Goal: Information Seeking & Learning: Learn about a topic

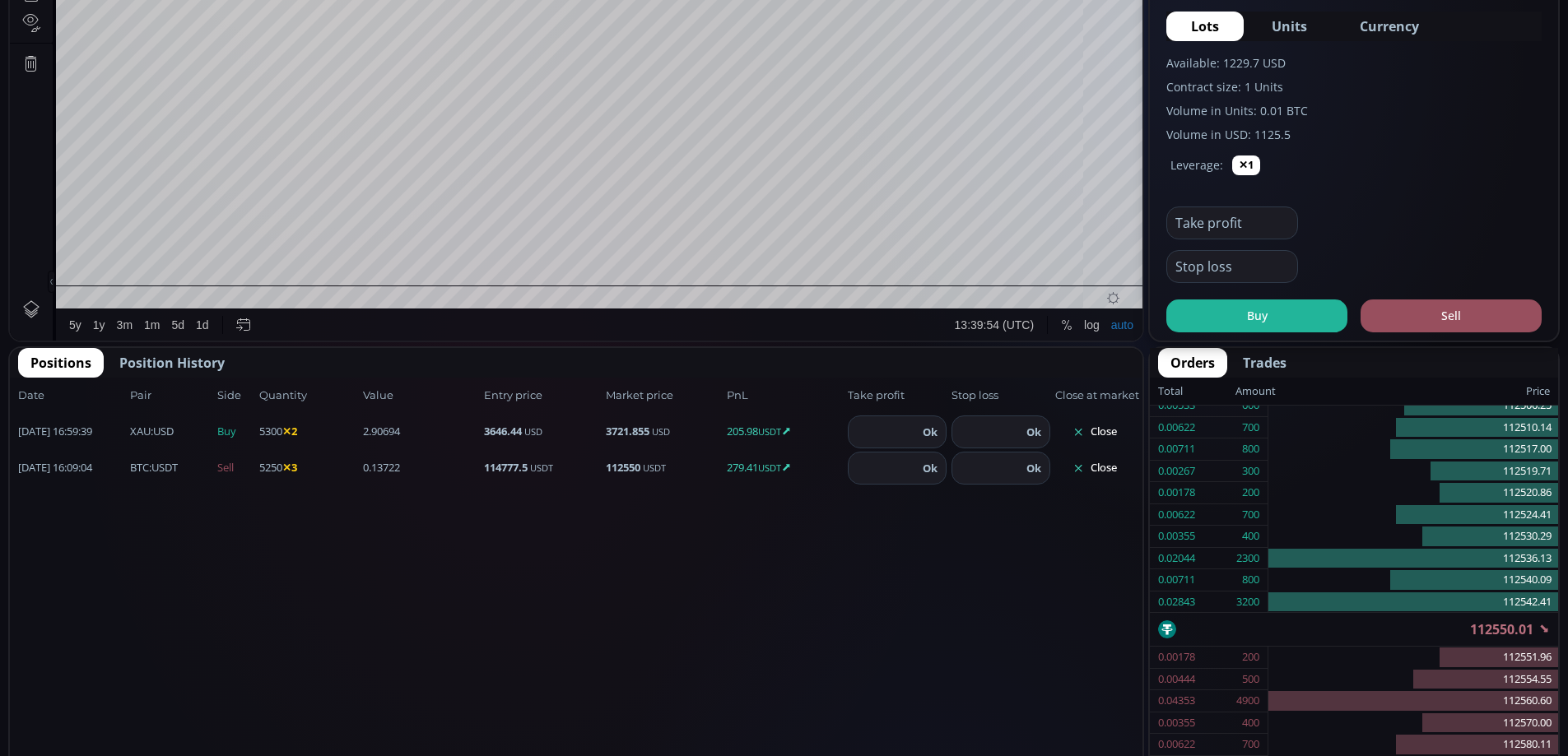
scroll to position [670, 0]
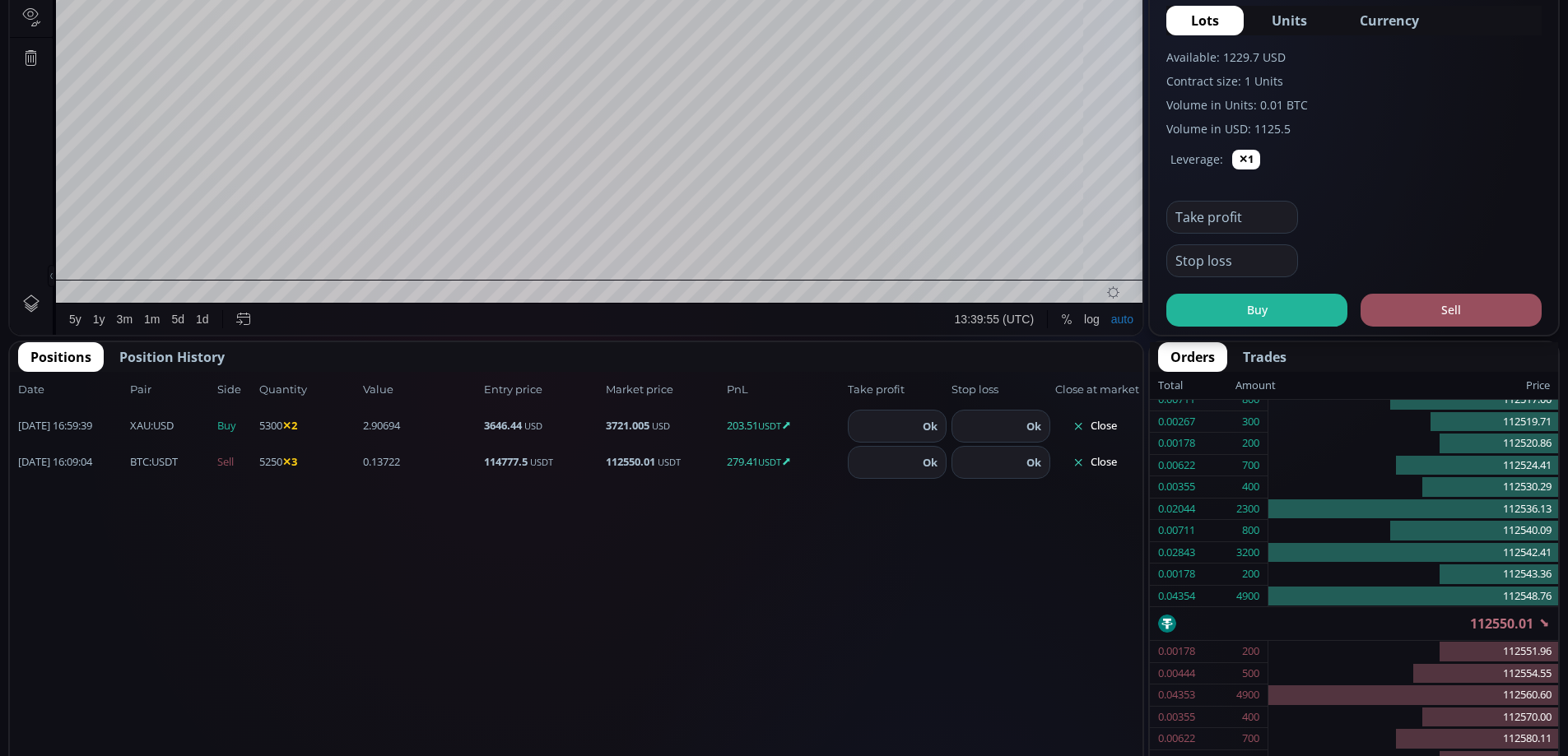
click at [1110, 426] on button "Close" at bounding box center [1094, 426] width 79 height 27
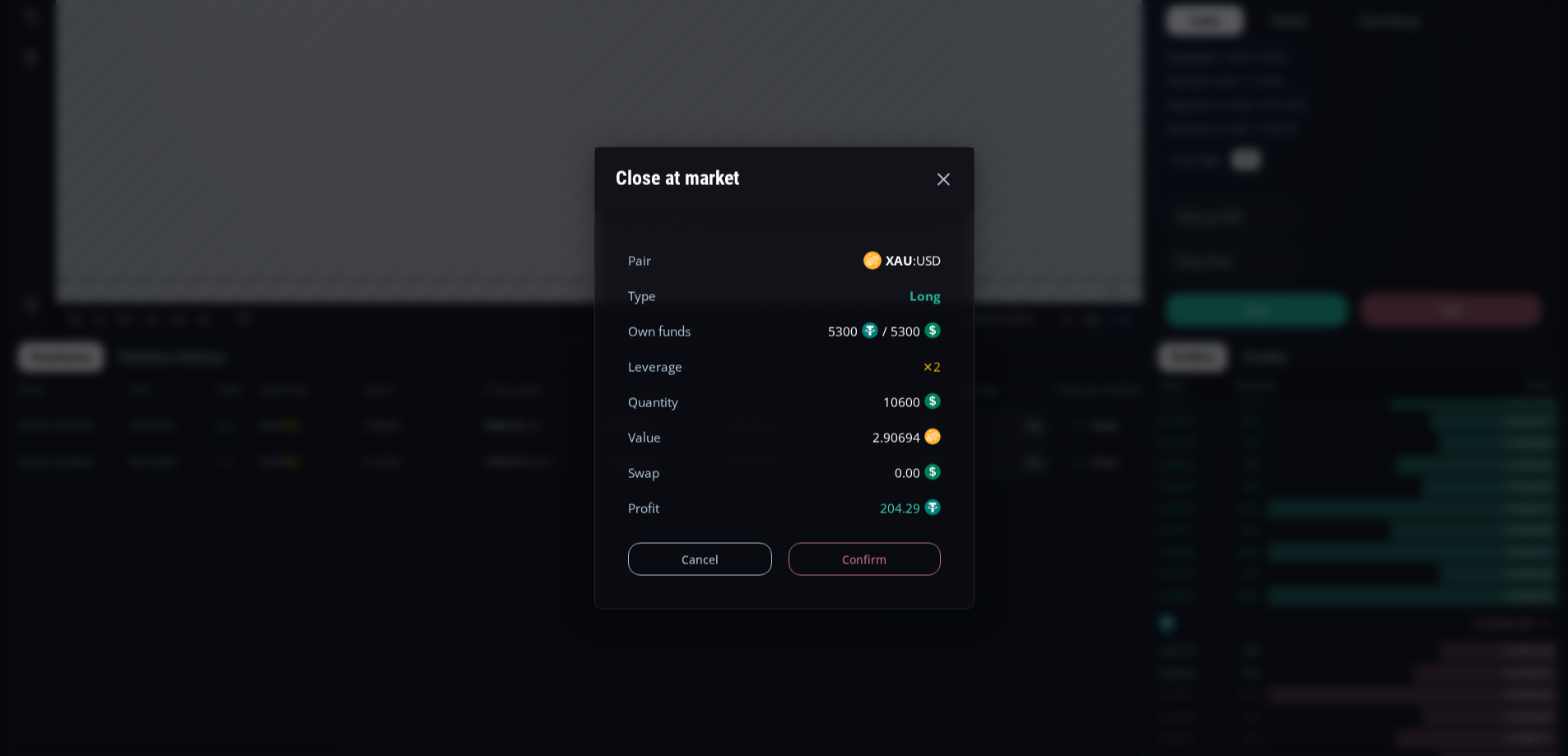
click at [887, 551] on button "Confirm" at bounding box center [864, 559] width 153 height 33
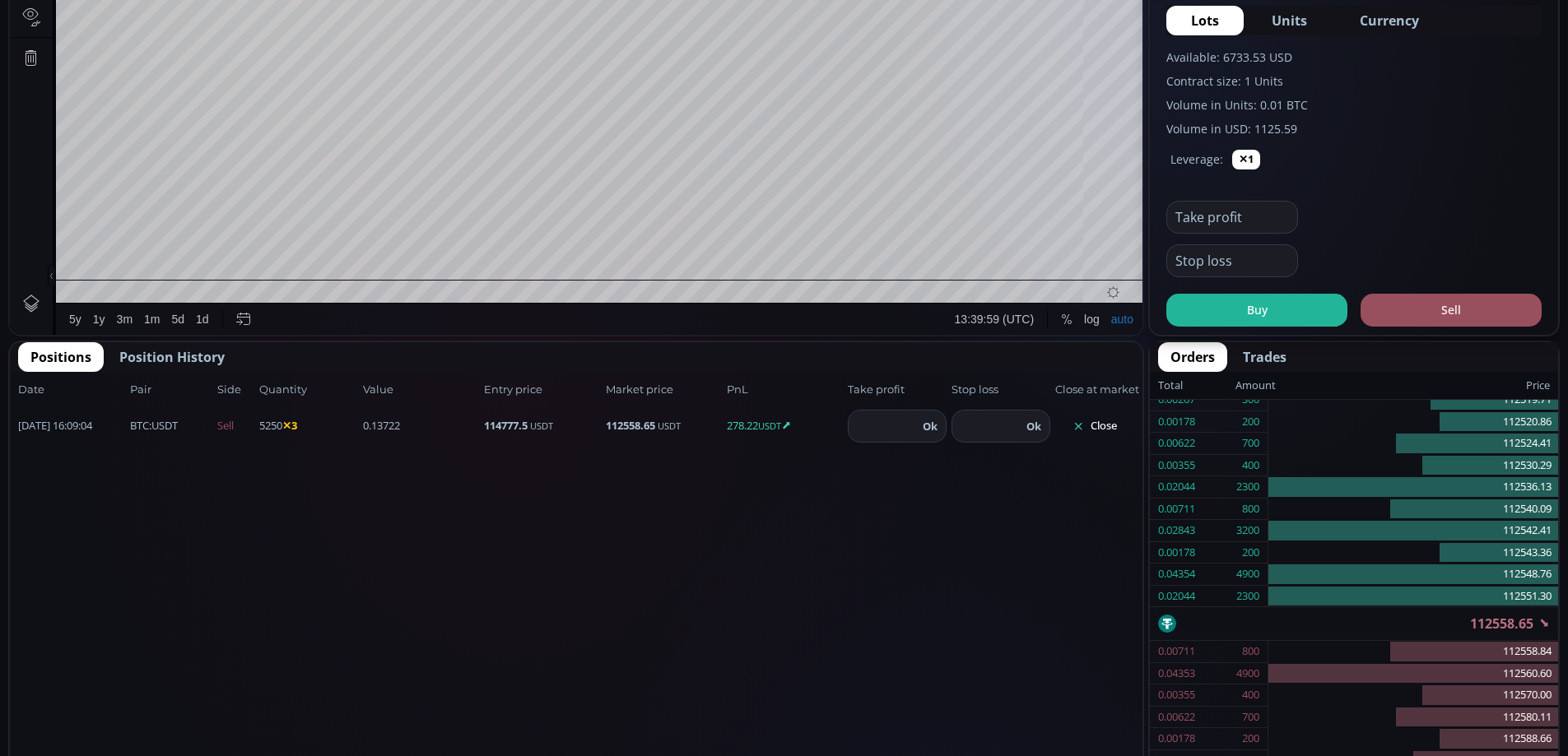
click at [1104, 421] on button "Close" at bounding box center [1094, 426] width 79 height 27
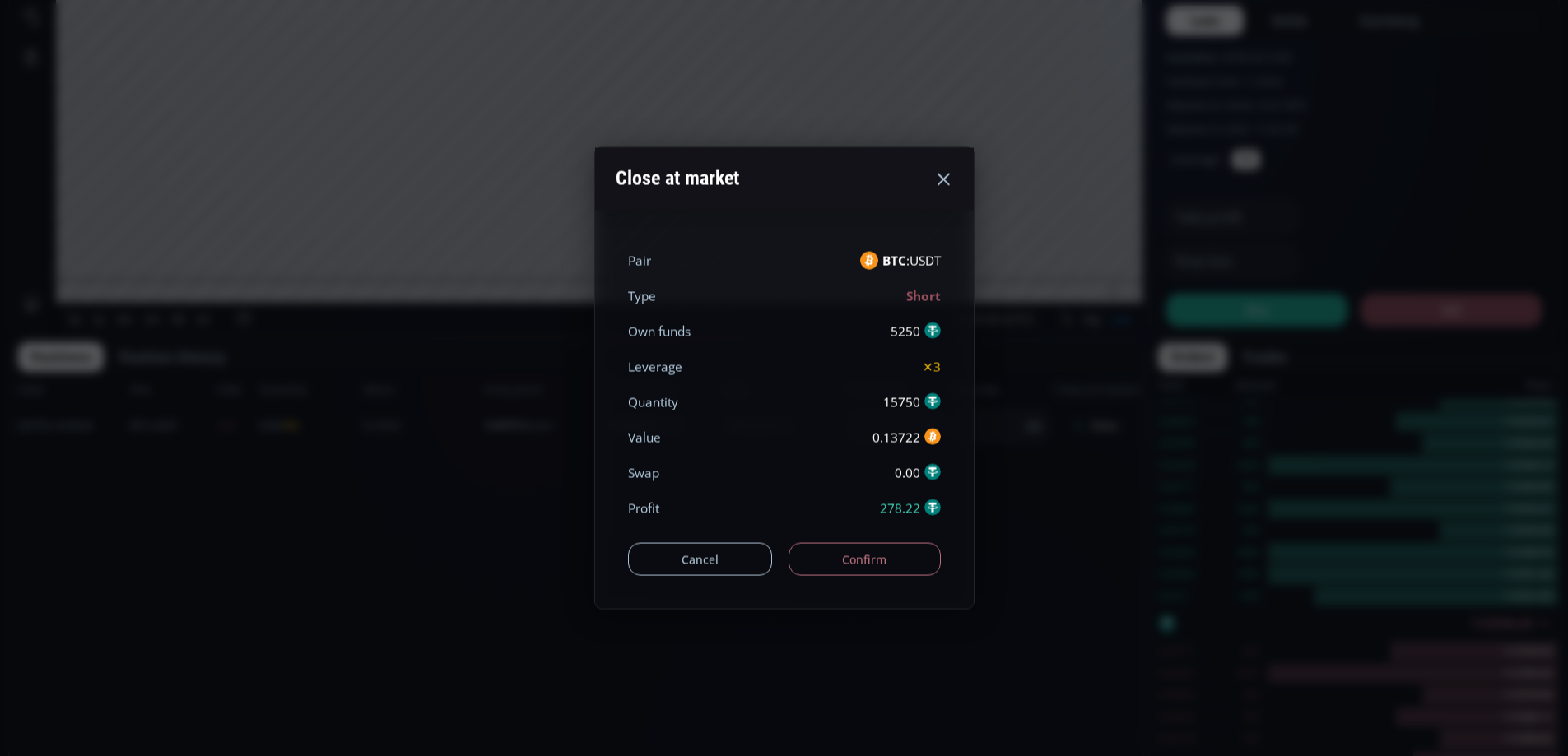
click at [890, 570] on button "Confirm" at bounding box center [864, 559] width 153 height 33
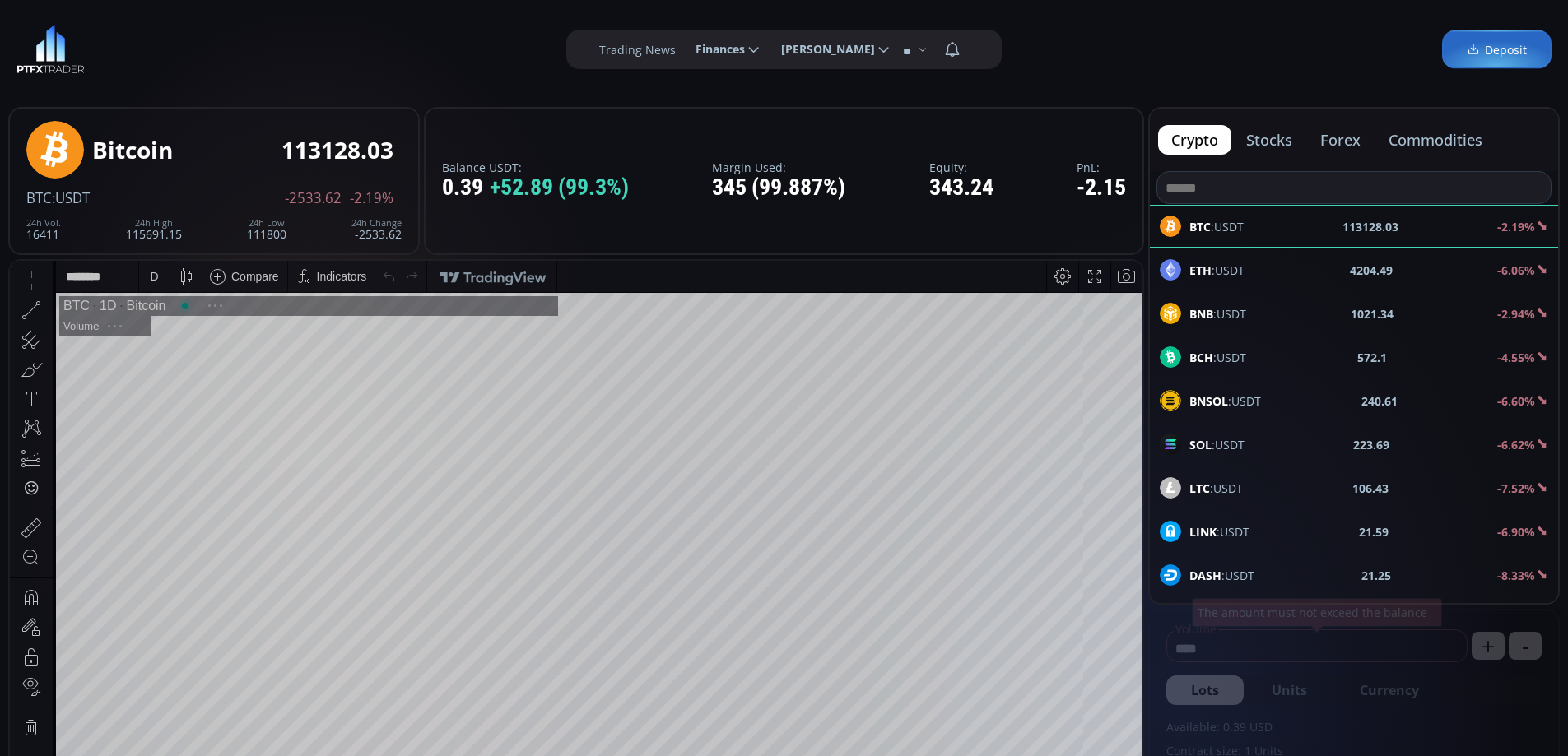
scroll to position [229, 0]
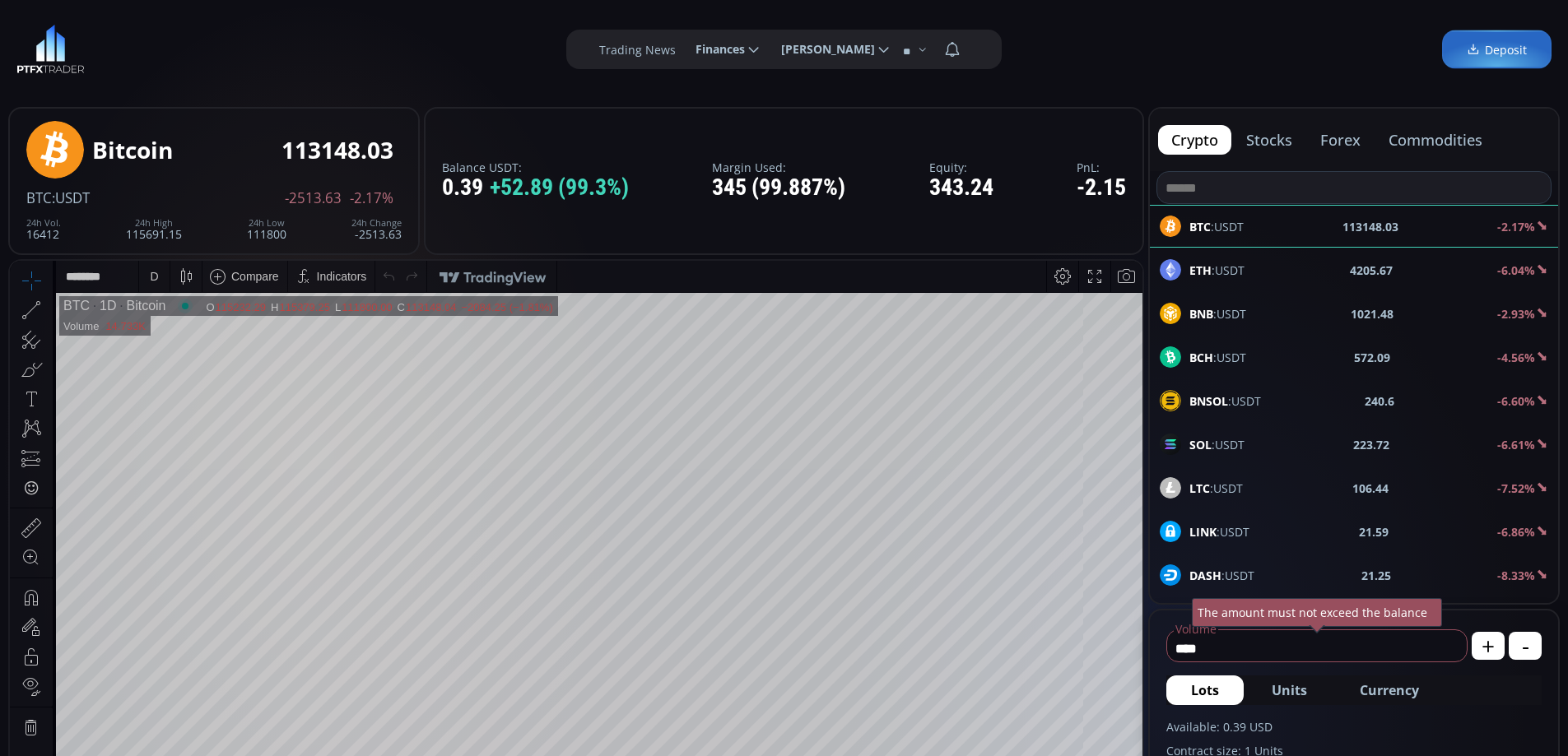
click at [1423, 145] on button "commodities" at bounding box center [1435, 140] width 120 height 29
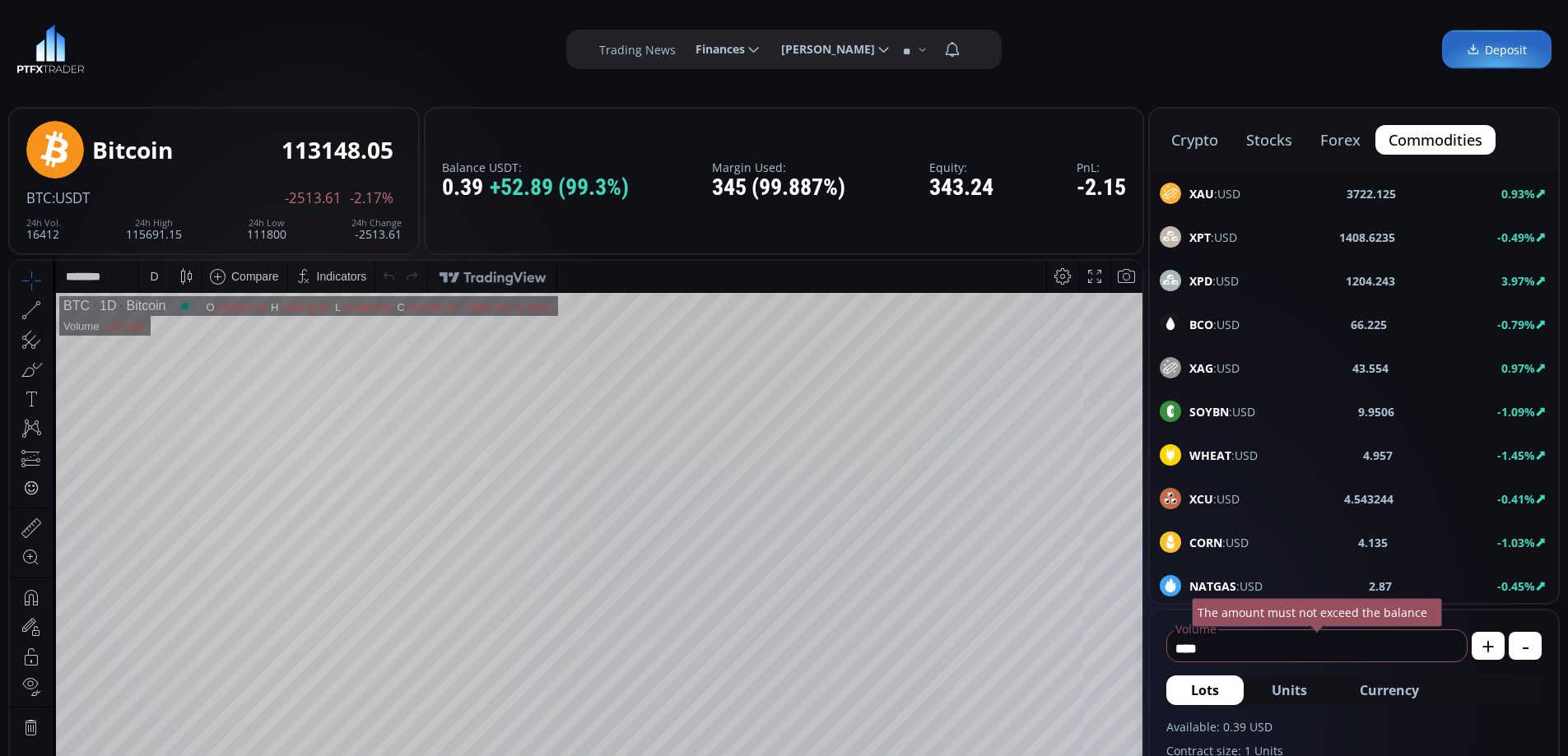
click at [1219, 193] on span "XAU :USD" at bounding box center [1215, 194] width 51 height 17
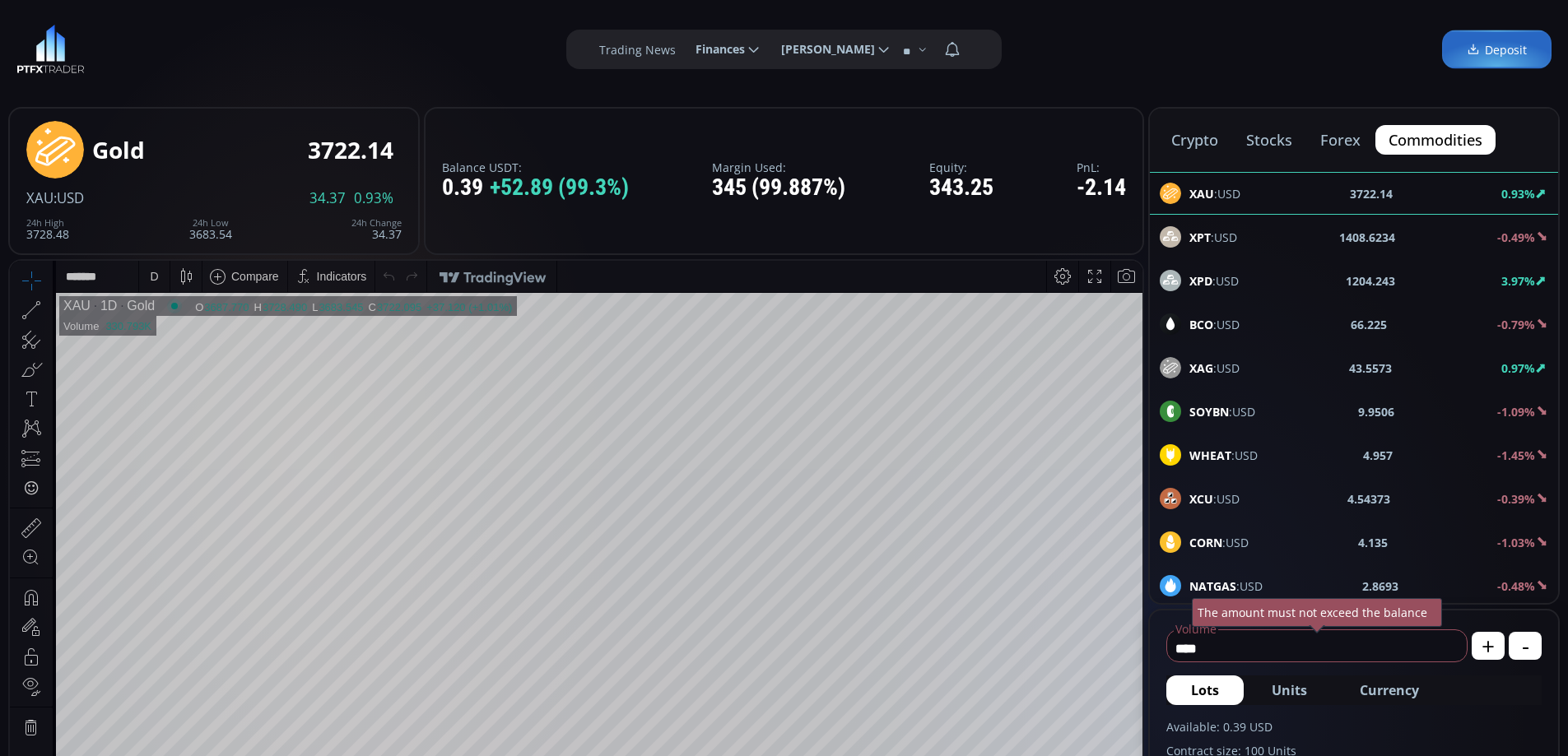
click at [156, 273] on div "D" at bounding box center [154, 276] width 8 height 13
click at [173, 474] on div "1 hour" at bounding box center [165, 472] width 33 height 13
click at [1230, 327] on span "BCO :USD" at bounding box center [1214, 325] width 50 height 17
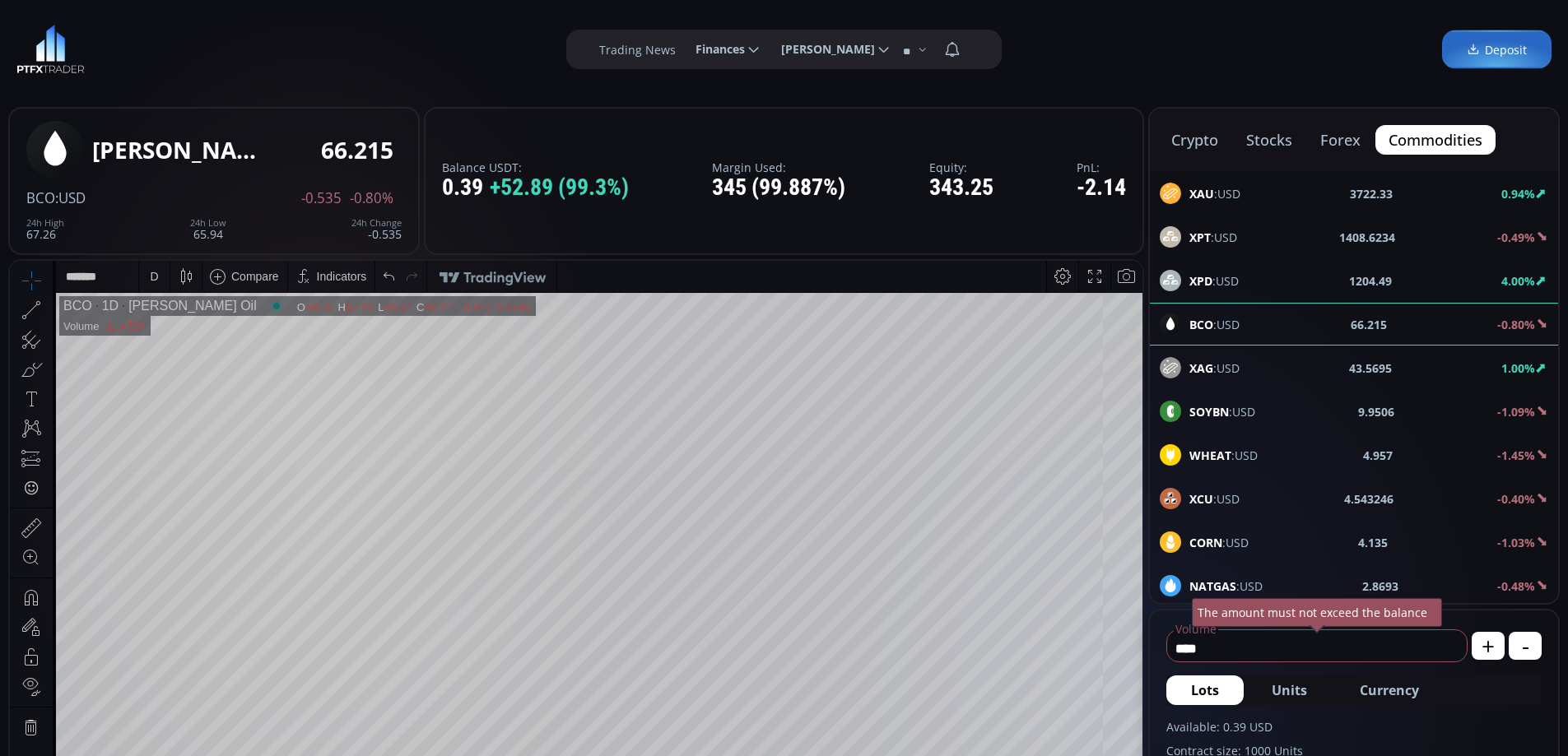
click at [153, 272] on div "D" at bounding box center [154, 276] width 8 height 13
click at [179, 473] on div "1 hour" at bounding box center [165, 472] width 33 height 13
click at [1135, 273] on div "Date Range 5y 1y 3m 1m 5d 1d 14:00:17 (UTC) log auto BCO 1h Brent Crude Oil O 6…" at bounding box center [576, 633] width 1133 height 744
click at [1231, 195] on span "XAU :USD" at bounding box center [1215, 194] width 51 height 17
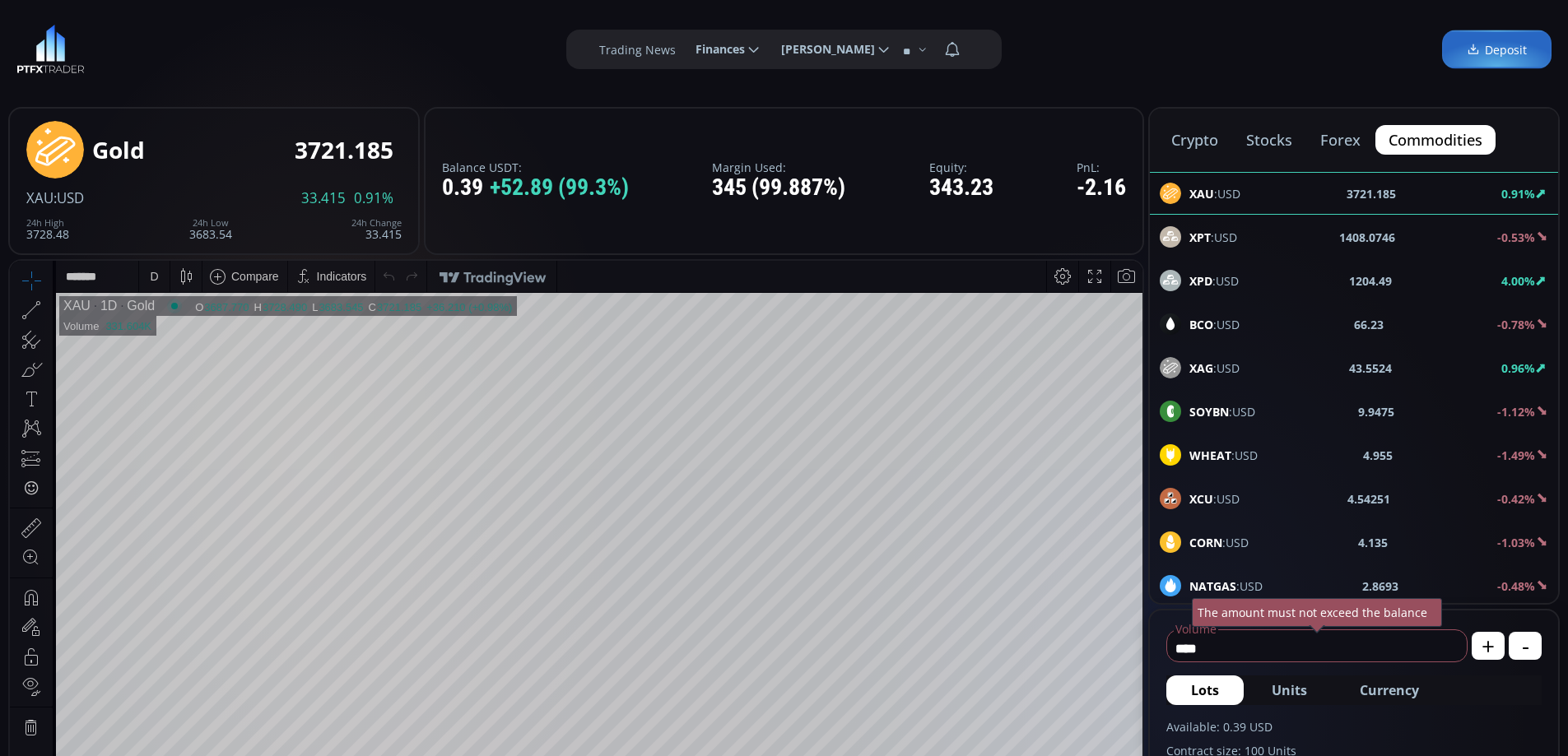
click at [157, 277] on div "D" at bounding box center [154, 276] width 8 height 13
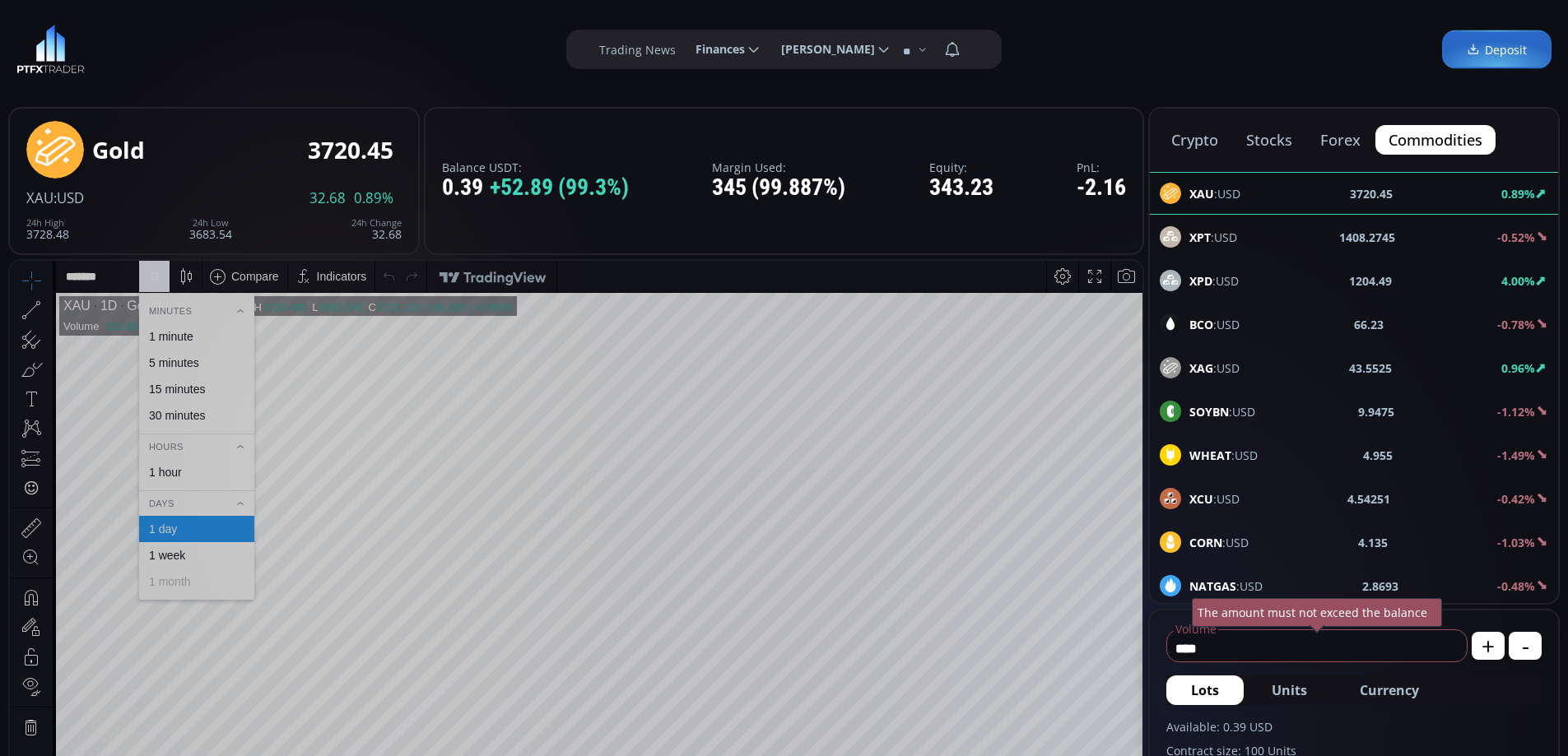
click at [172, 465] on div "1 hour" at bounding box center [165, 472] width 33 height 13
